Goal: Task Accomplishment & Management: Manage account settings

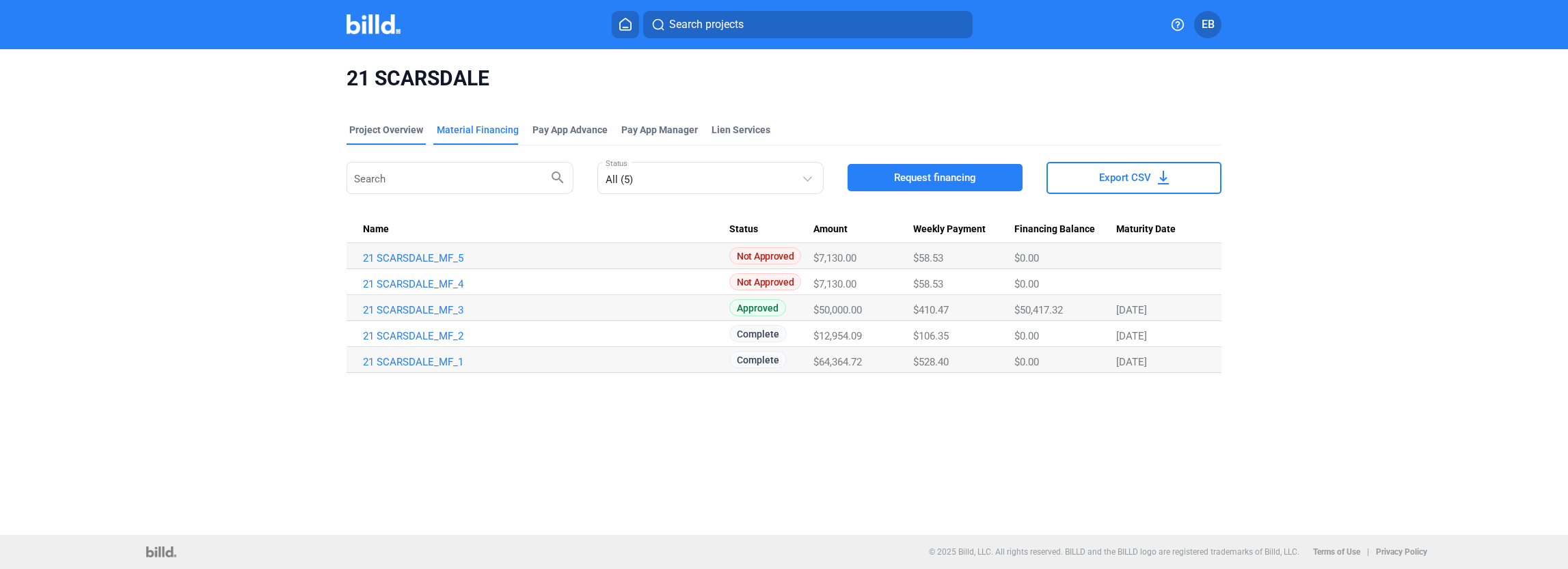
click at [358, 127] on div "Project Overview" at bounding box center [387, 130] width 74 height 13
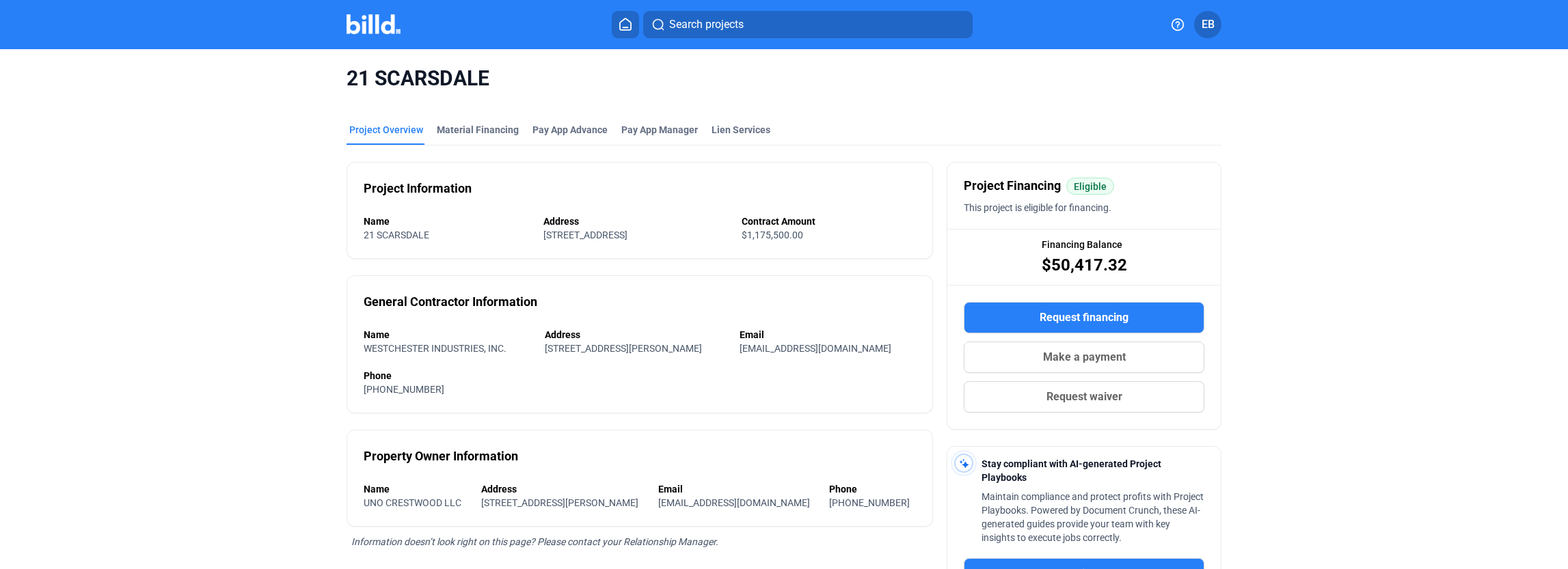
click at [395, 26] on img at bounding box center [373, 24] width 54 height 20
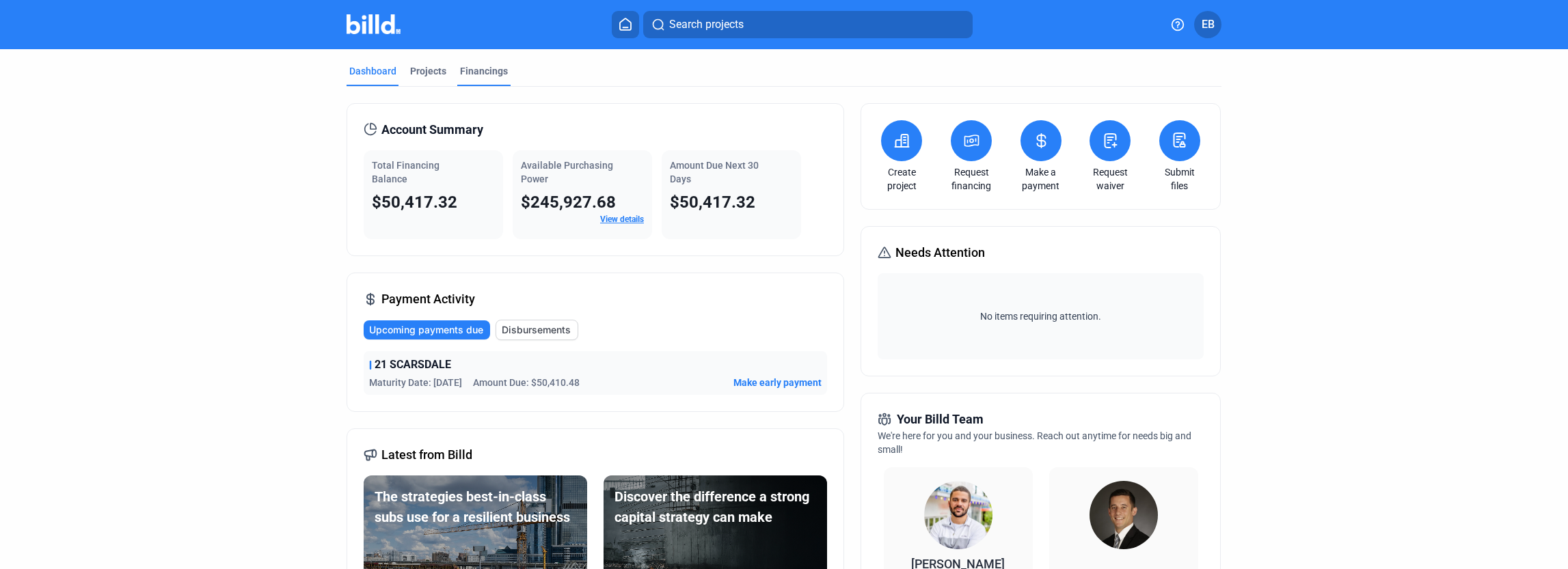
click at [490, 69] on div "Financings" at bounding box center [483, 71] width 47 height 13
